Goal: Information Seeking & Learning: Check status

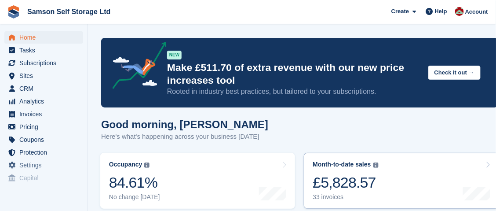
click at [332, 185] on div "£5,828.57" at bounding box center [346, 182] width 66 height 18
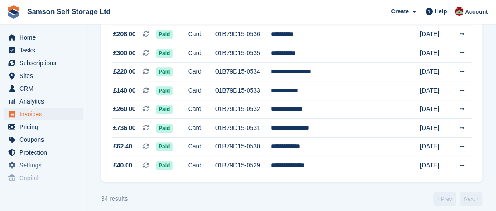
scroll to position [617, 0]
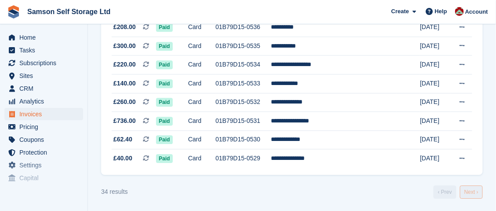
click at [472, 194] on link "Next ›" at bounding box center [471, 191] width 23 height 13
click at [473, 192] on link "Next ›" at bounding box center [471, 191] width 23 height 13
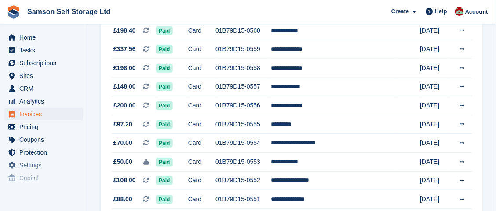
scroll to position [45, 0]
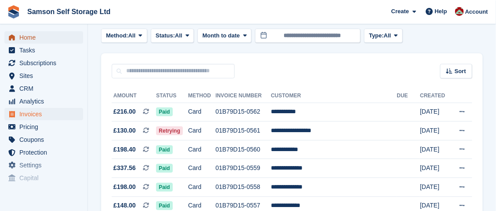
click at [37, 41] on span "Home" at bounding box center [45, 37] width 53 height 12
